Goal: Navigation & Orientation: Find specific page/section

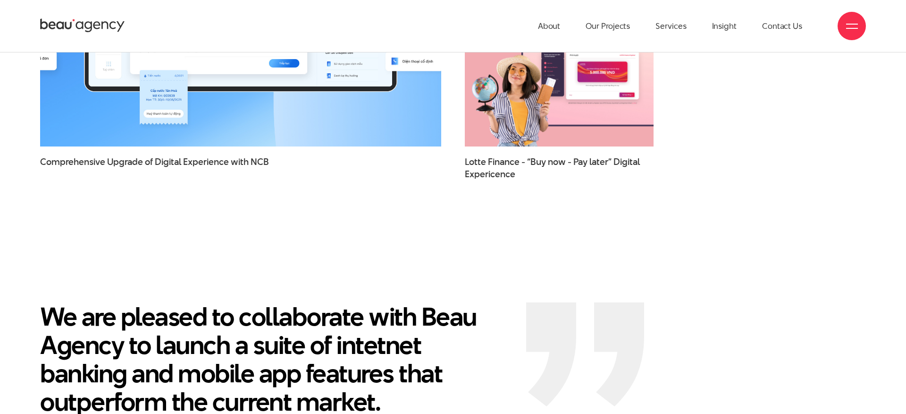
scroll to position [1792, 0]
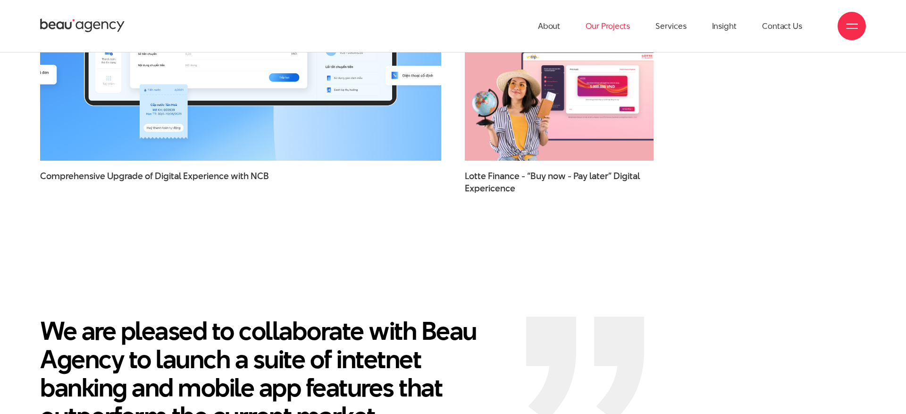
click at [617, 30] on link "Our Projects" at bounding box center [608, 26] width 44 height 52
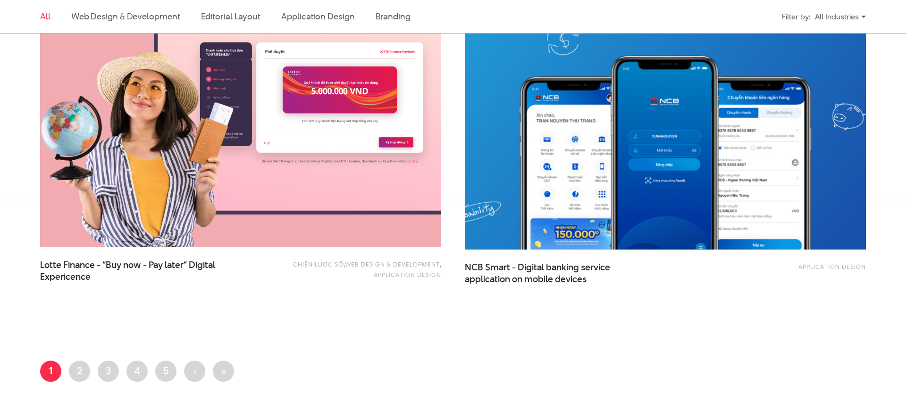
scroll to position [2329, 0]
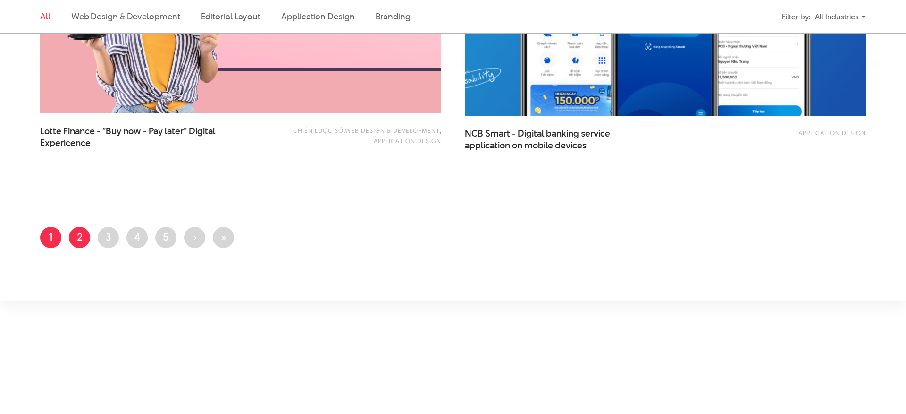
click at [84, 235] on link "Page 2" at bounding box center [79, 237] width 21 height 21
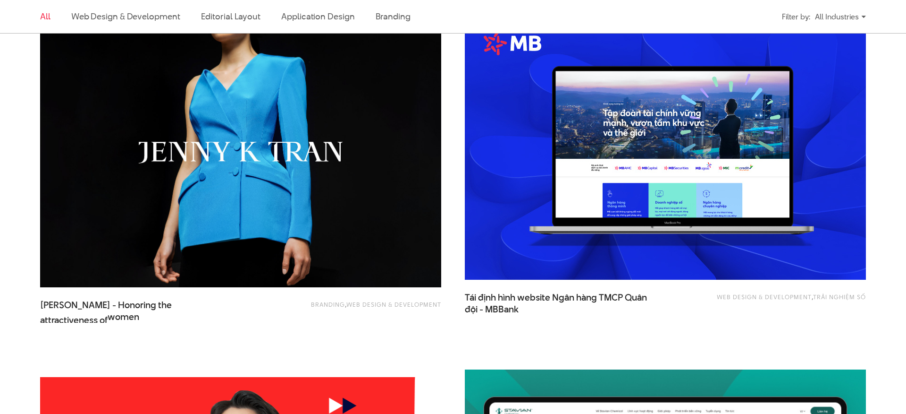
scroll to position [1802, 0]
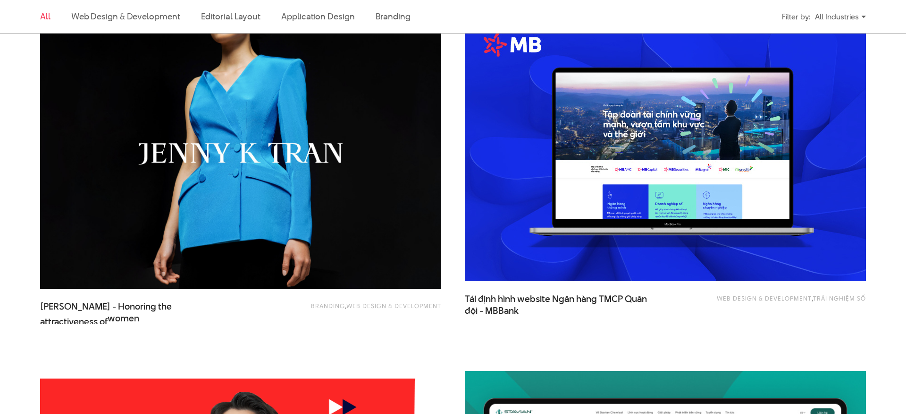
click at [680, 146] on img at bounding box center [665, 146] width 401 height 269
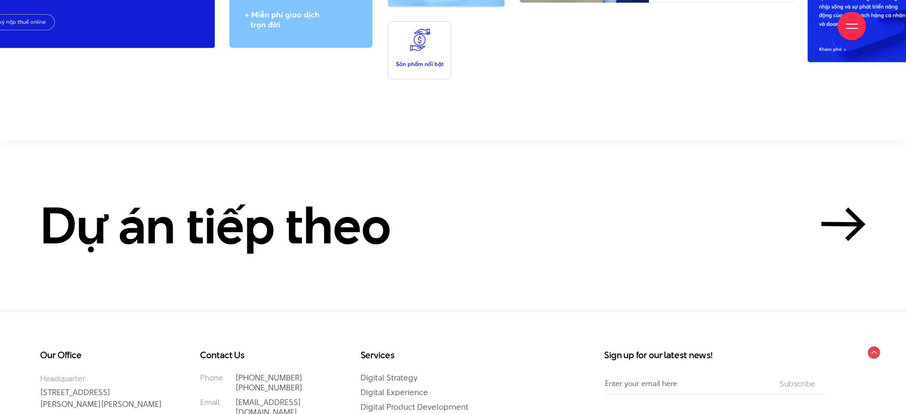
scroll to position [10840, 0]
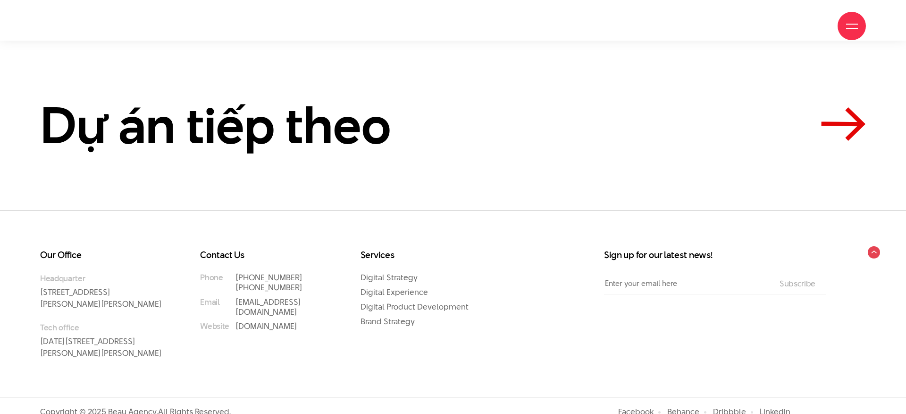
click at [838, 107] on icon at bounding box center [843, 124] width 45 height 34
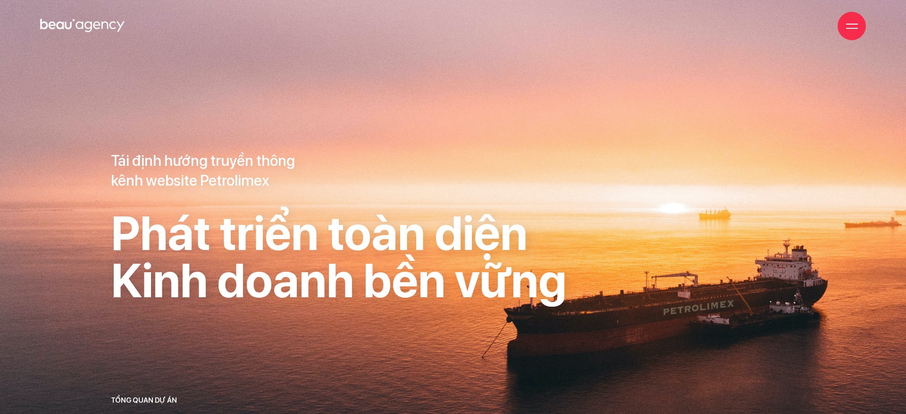
click at [840, 22] on div at bounding box center [852, 26] width 28 height 28
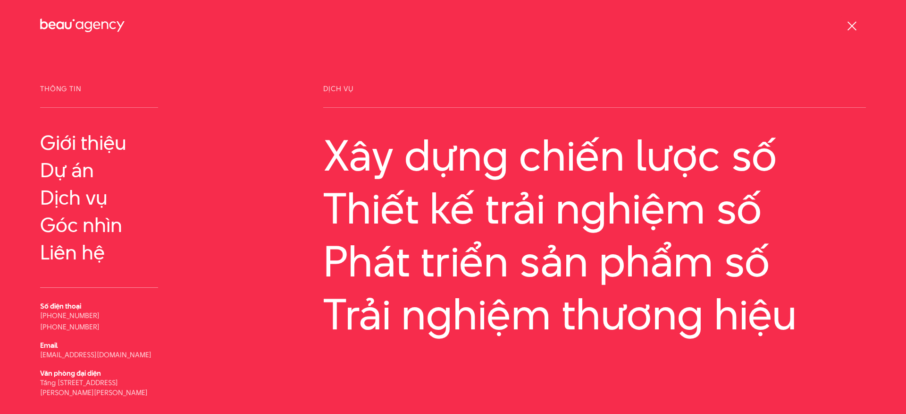
scroll to position [42, 0]
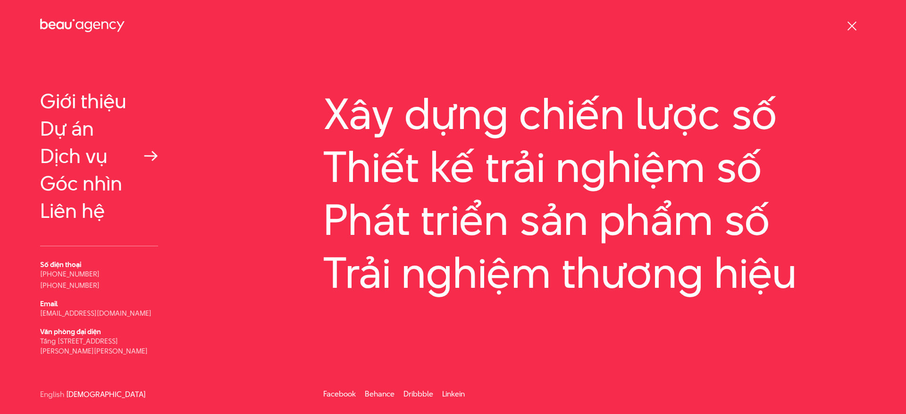
click at [80, 156] on link "Dịch vụ" at bounding box center [99, 155] width 118 height 23
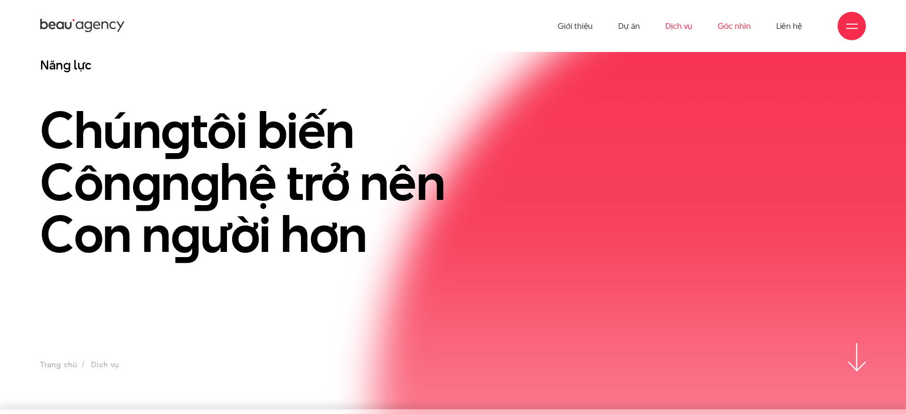
scroll to position [4, 0]
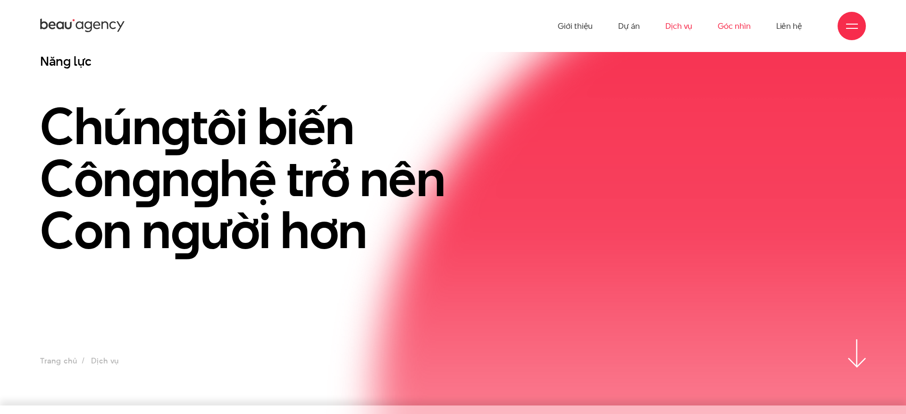
click at [729, 26] on link "Góc nhìn" at bounding box center [734, 26] width 33 height 52
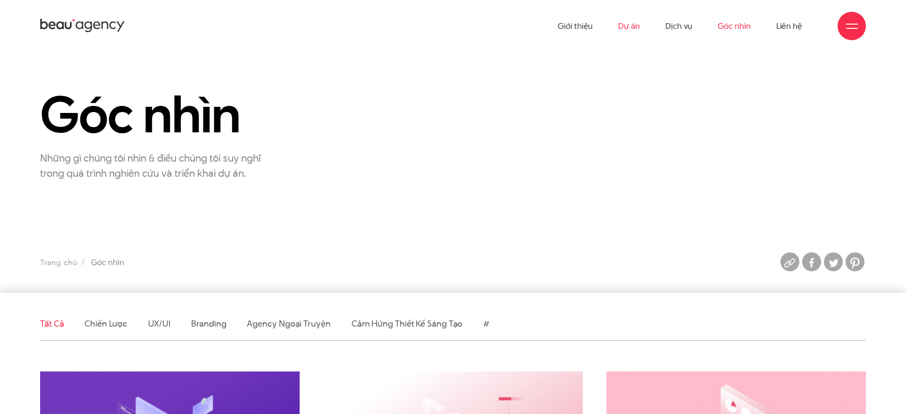
click at [624, 25] on link "Dự án" at bounding box center [629, 26] width 22 height 52
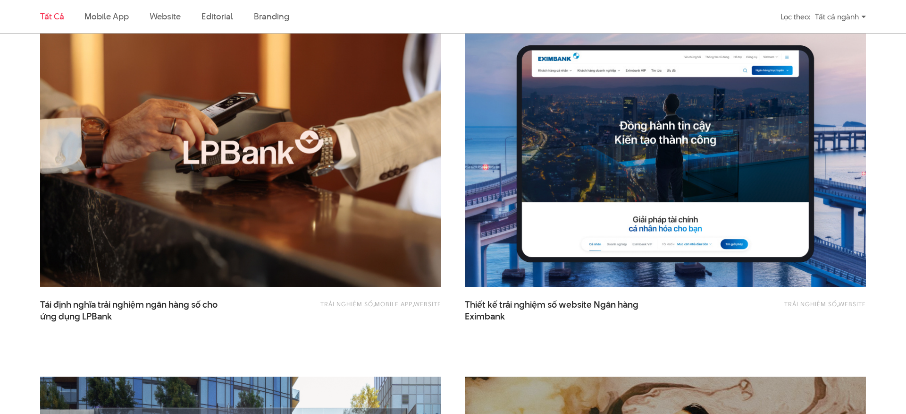
scroll to position [721, 0]
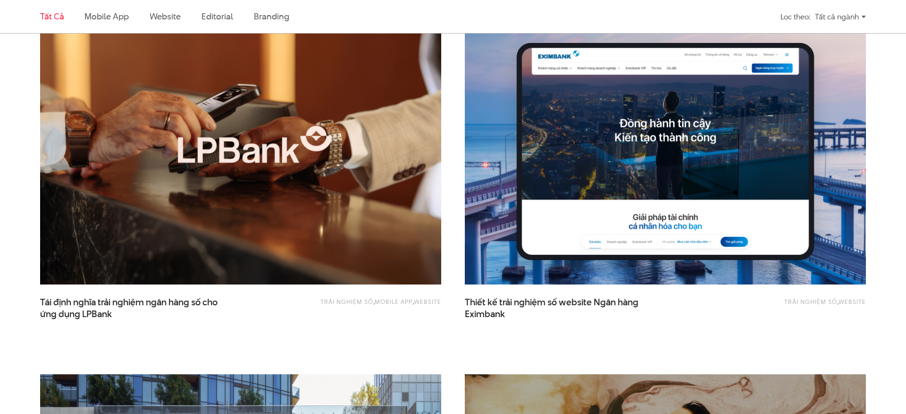
click at [376, 174] on img at bounding box center [240, 150] width 441 height 296
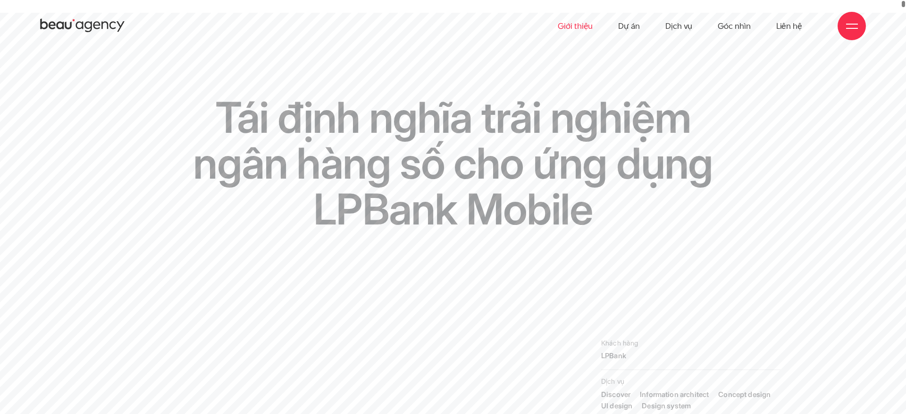
click at [572, 24] on link "Giới thiệu" at bounding box center [575, 26] width 35 height 52
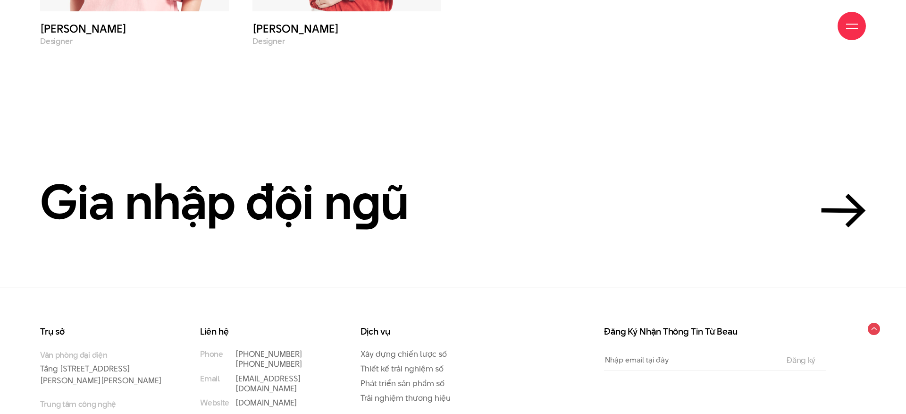
scroll to position [4329, 0]
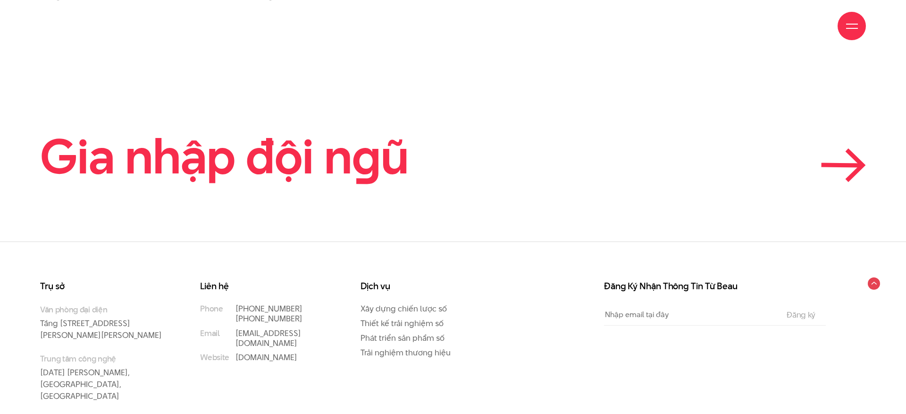
click at [839, 148] on icon at bounding box center [843, 165] width 45 height 34
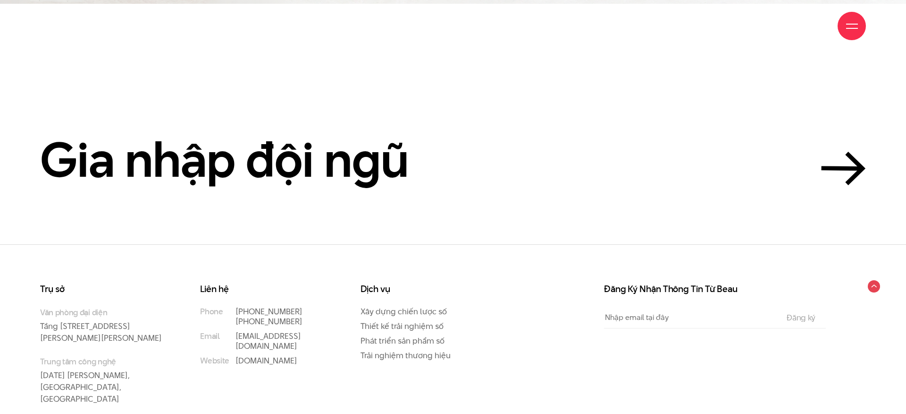
scroll to position [3200, 0]
